Goal: Information Seeking & Learning: Understand process/instructions

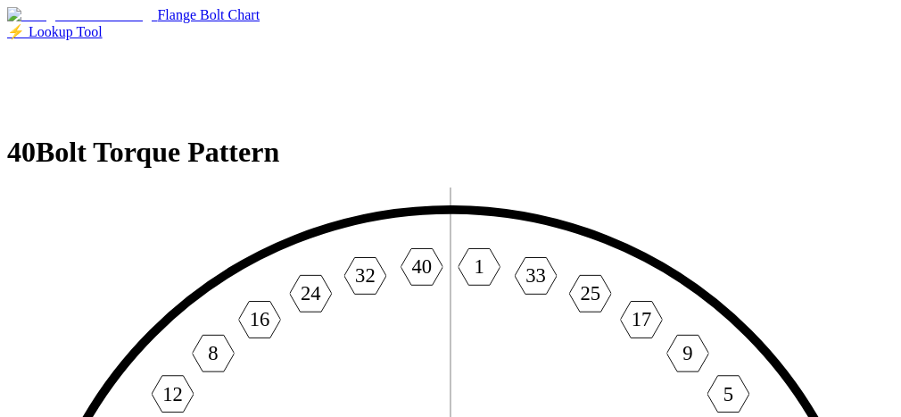
scroll to position [89, 0]
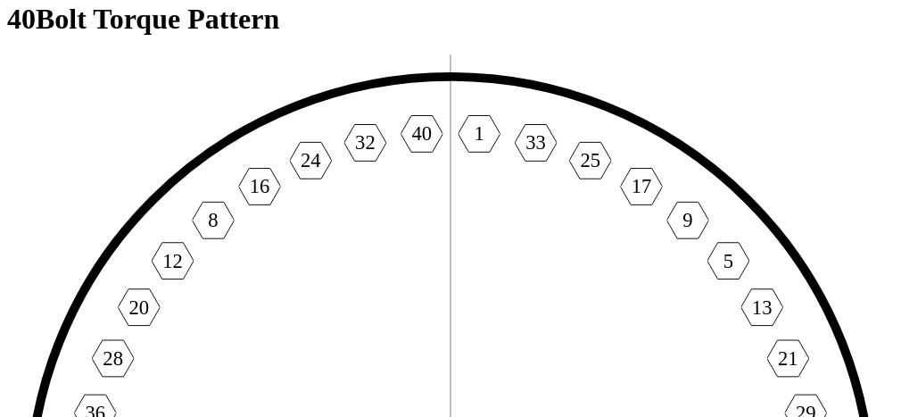
scroll to position [89, 0]
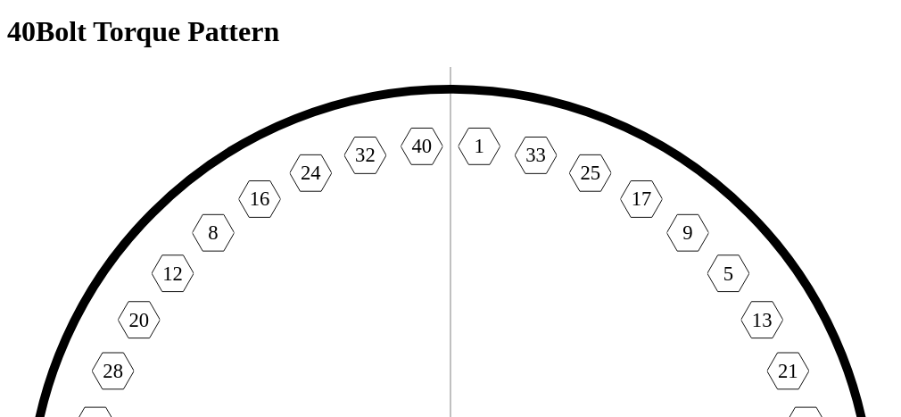
scroll to position [89, 0]
